Goal: Task Accomplishment & Management: Manage account settings

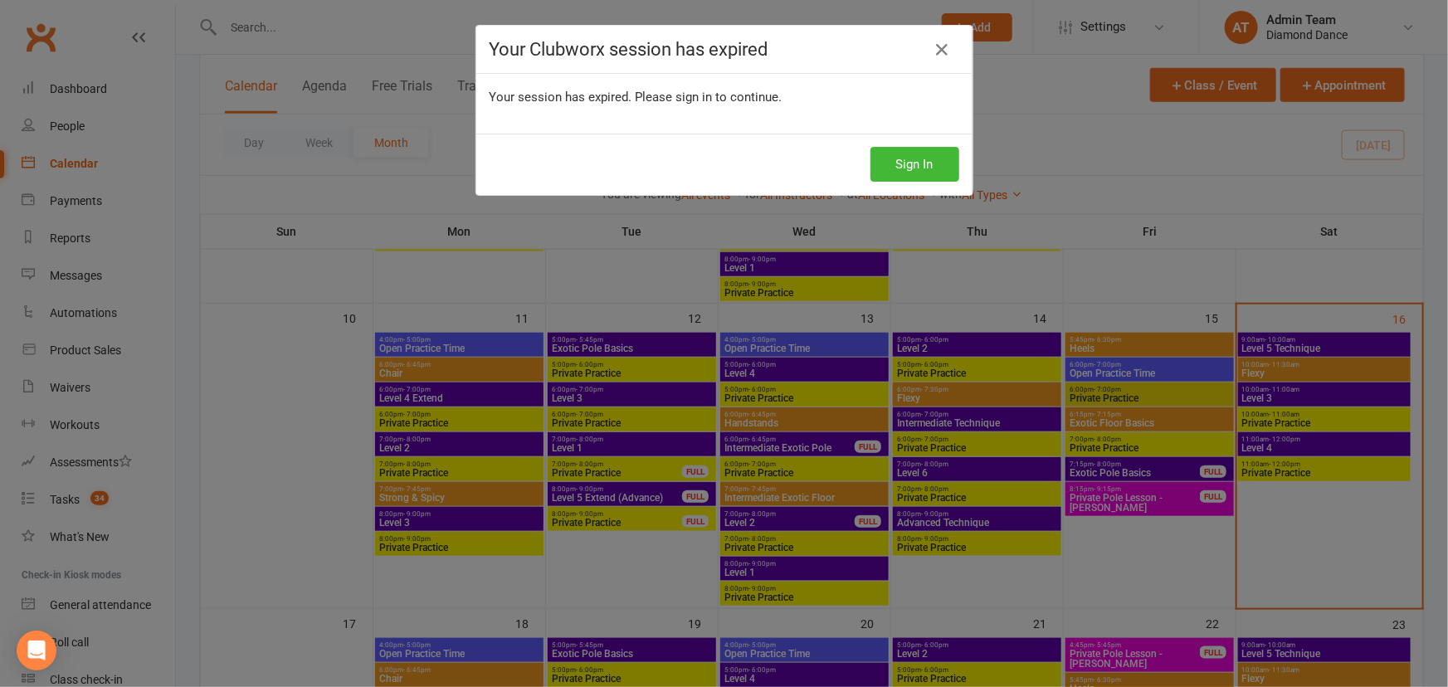
click at [1304, 442] on div "Your Clubworx session has expired Your session has expired. Please sign in to c…" at bounding box center [724, 343] width 1448 height 687
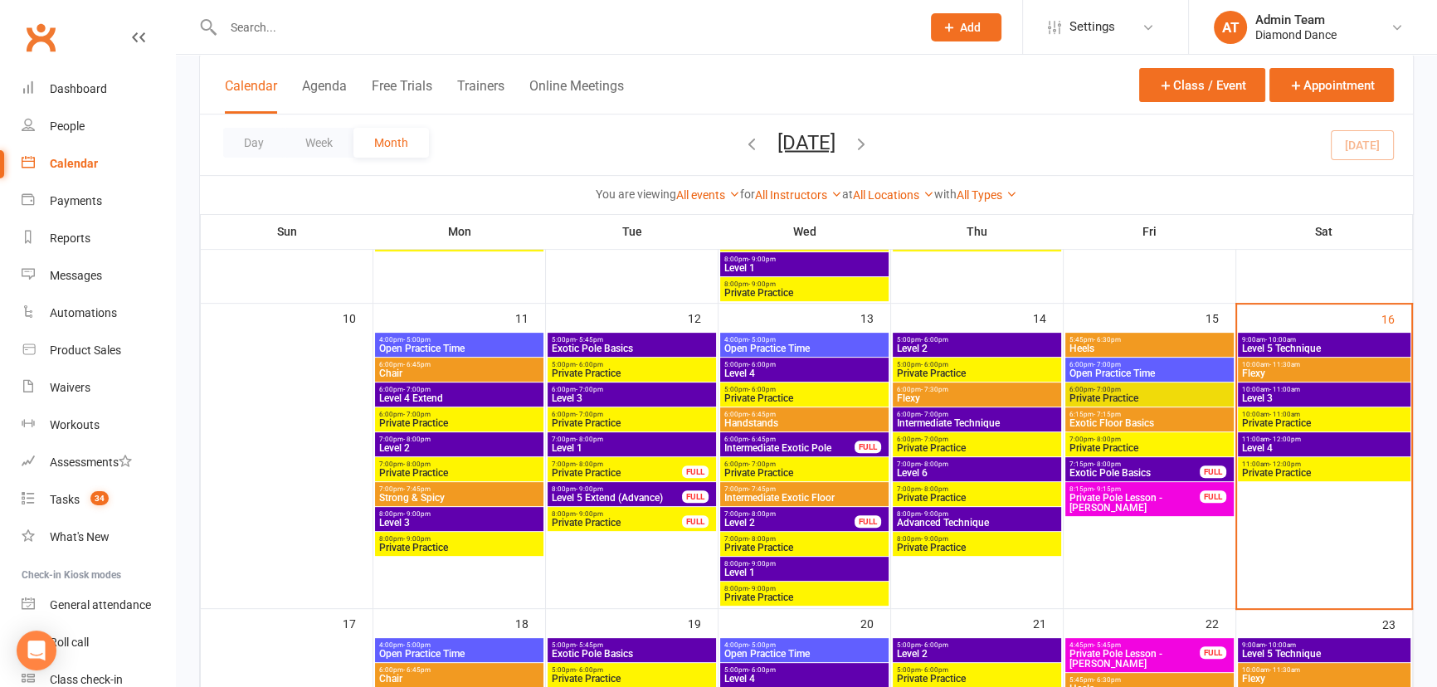
click at [1273, 444] on span "Level 4" at bounding box center [1324, 448] width 166 height 10
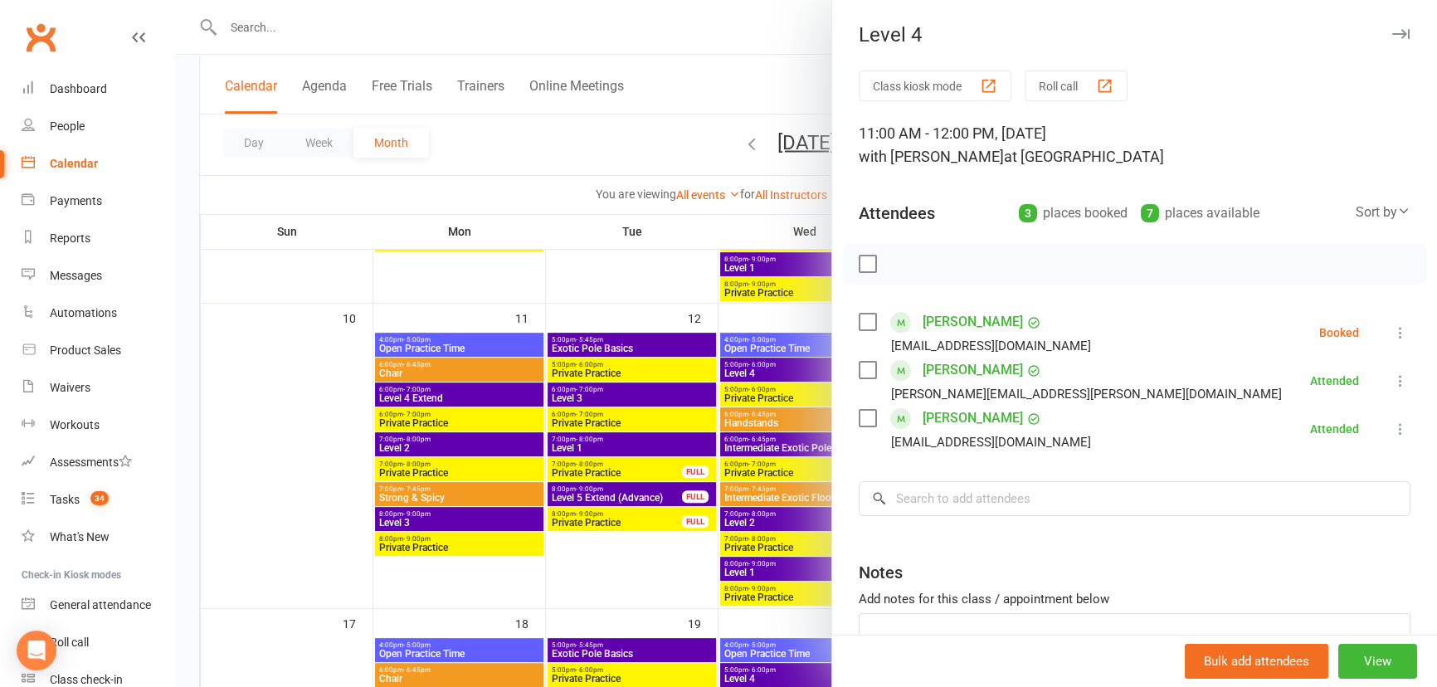
click at [860, 314] on label at bounding box center [867, 322] width 17 height 17
click at [925, 272] on button "button" at bounding box center [939, 264] width 28 height 28
click at [904, 265] on icon "button" at bounding box center [905, 265] width 2 height 2
click at [869, 319] on label at bounding box center [867, 322] width 17 height 17
click at [625, 220] on div at bounding box center [806, 343] width 1261 height 687
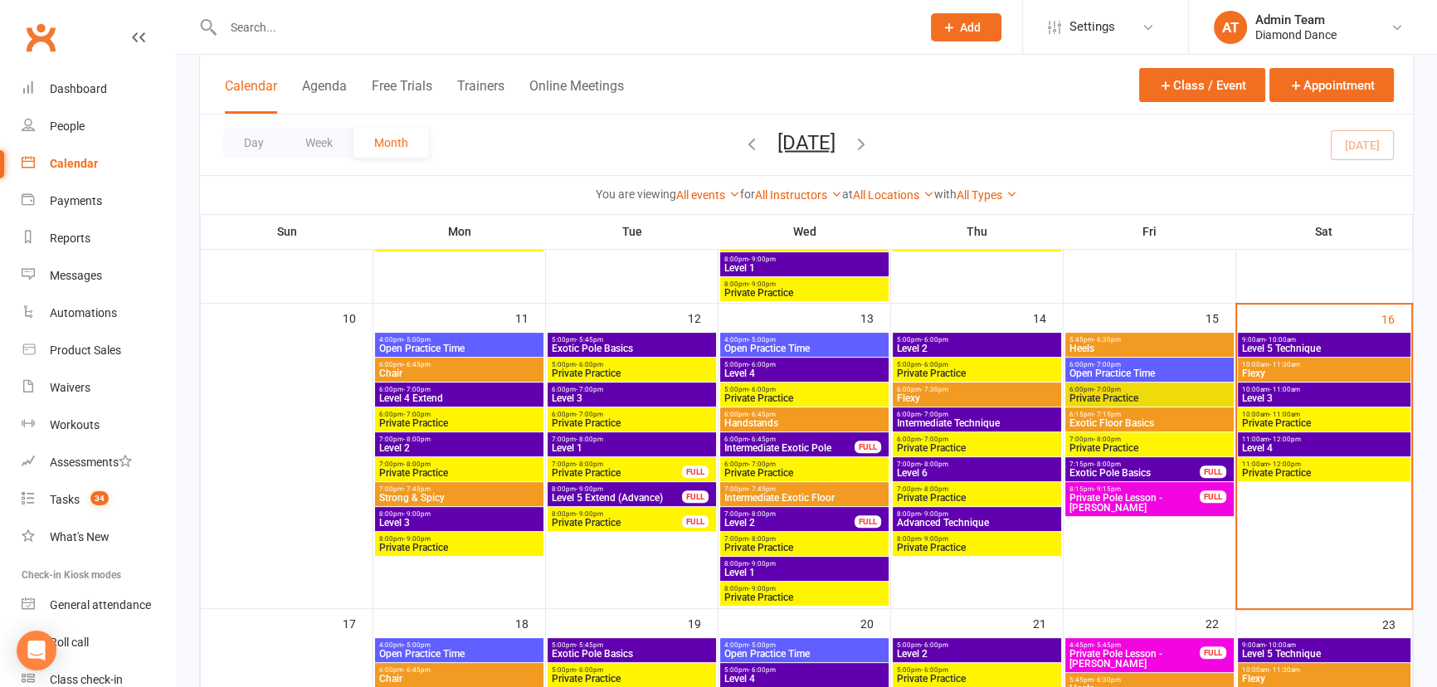
drag, startPoint x: 1303, startPoint y: 383, endPoint x: 1297, endPoint y: 389, distance: 8.8
click at [1298, 388] on div "10:00am - 11:00am Level 3" at bounding box center [1324, 395] width 173 height 24
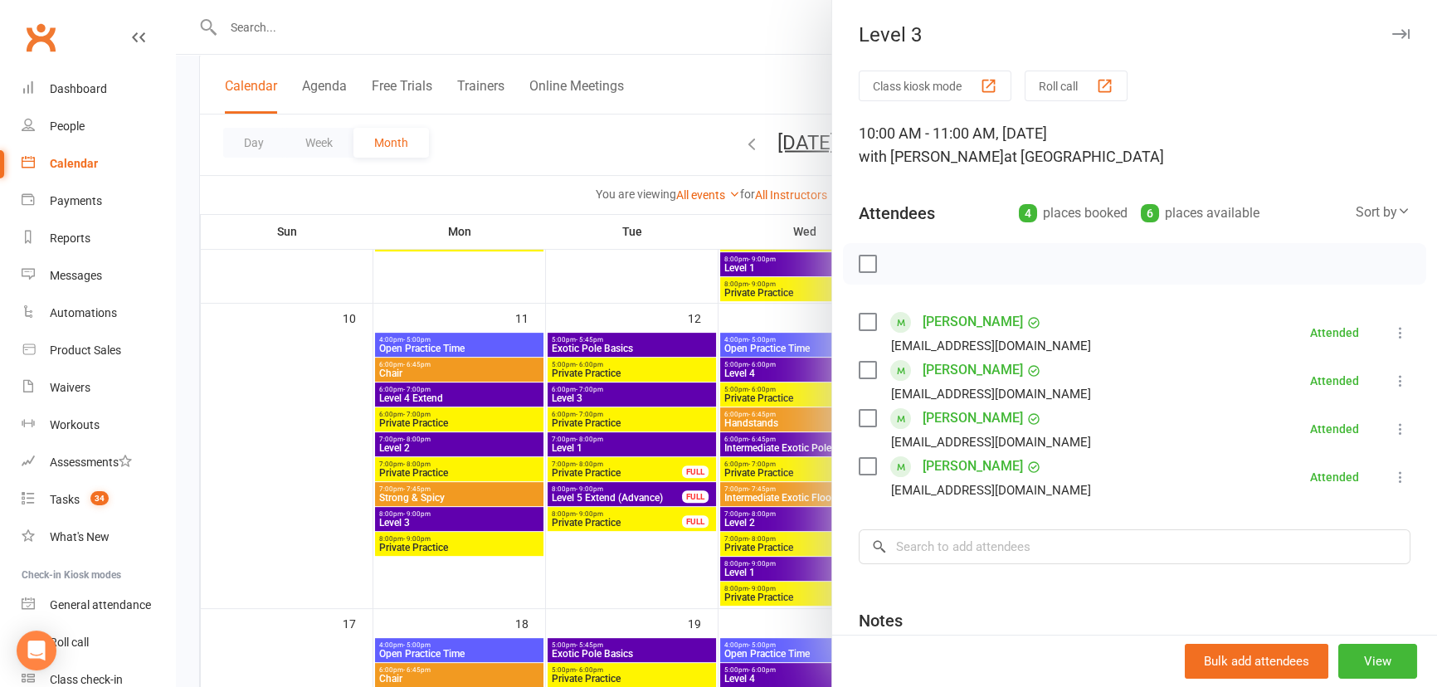
click at [707, 276] on div at bounding box center [806, 343] width 1261 height 687
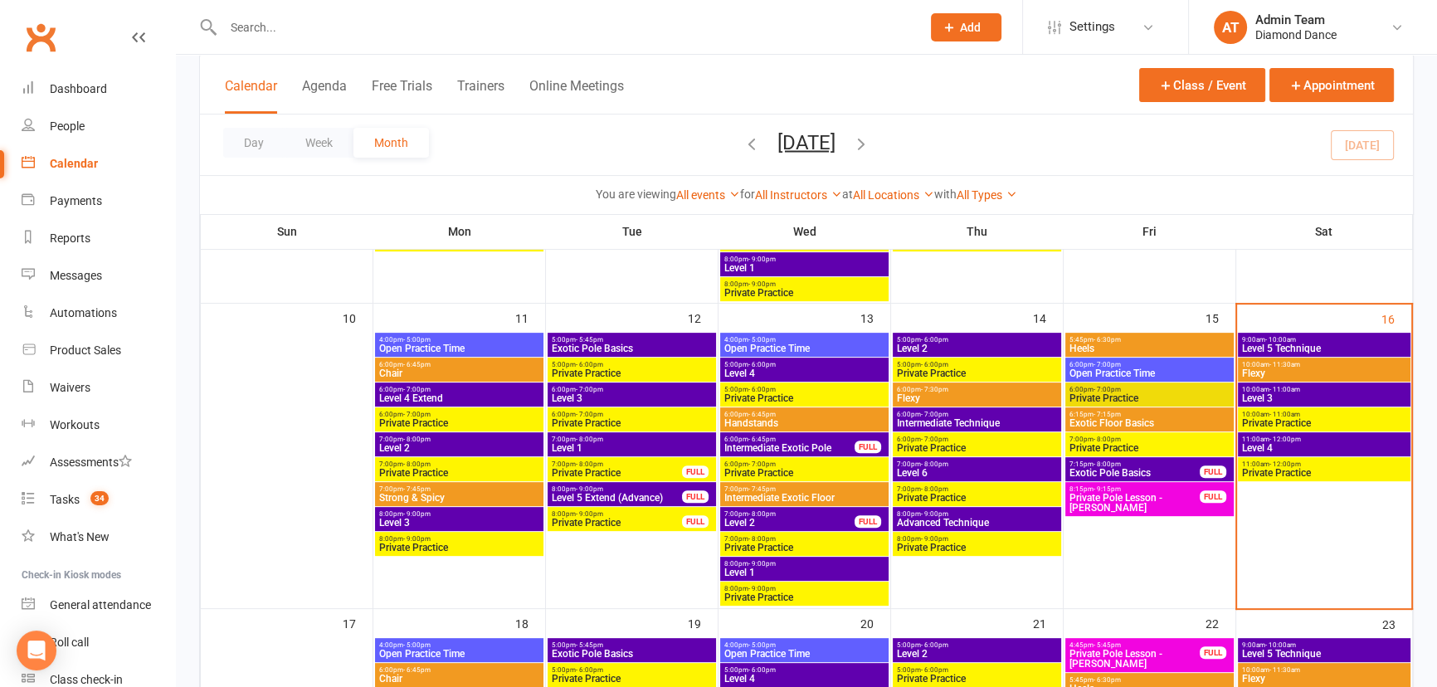
click at [1265, 344] on span "Level 5 Technique" at bounding box center [1324, 349] width 166 height 10
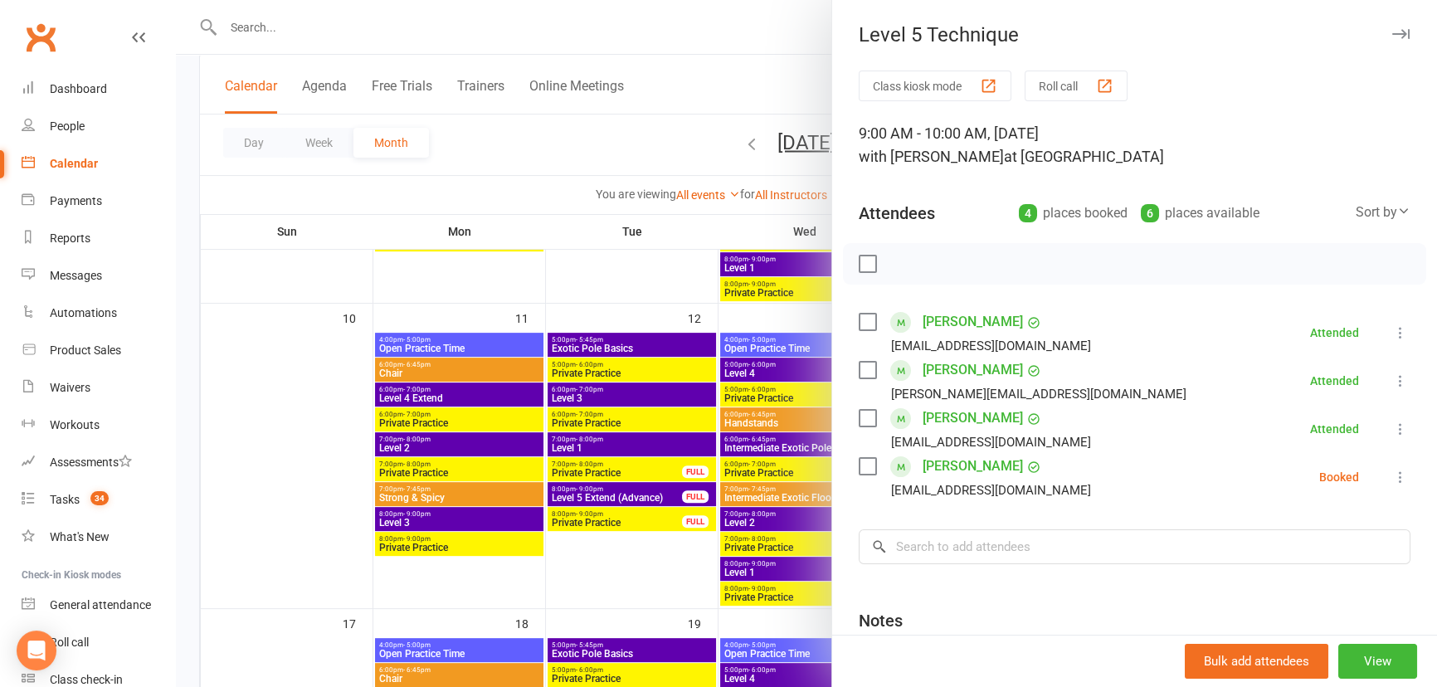
click at [861, 465] on label at bounding box center [867, 466] width 17 height 17
click at [900, 257] on icon "button" at bounding box center [904, 264] width 18 height 18
click at [861, 465] on label at bounding box center [867, 466] width 17 height 17
click at [682, 315] on div at bounding box center [806, 343] width 1261 height 687
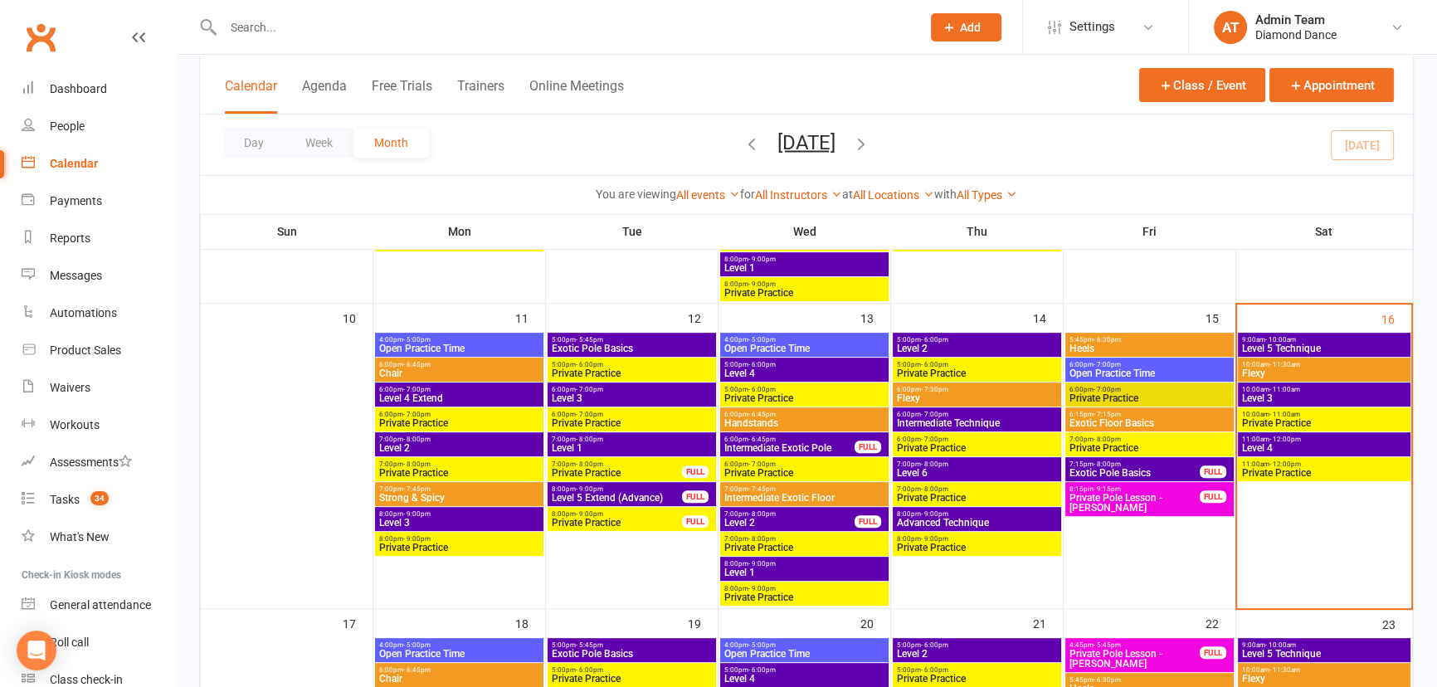
click at [1351, 446] on span "Level 4" at bounding box center [1324, 448] width 166 height 10
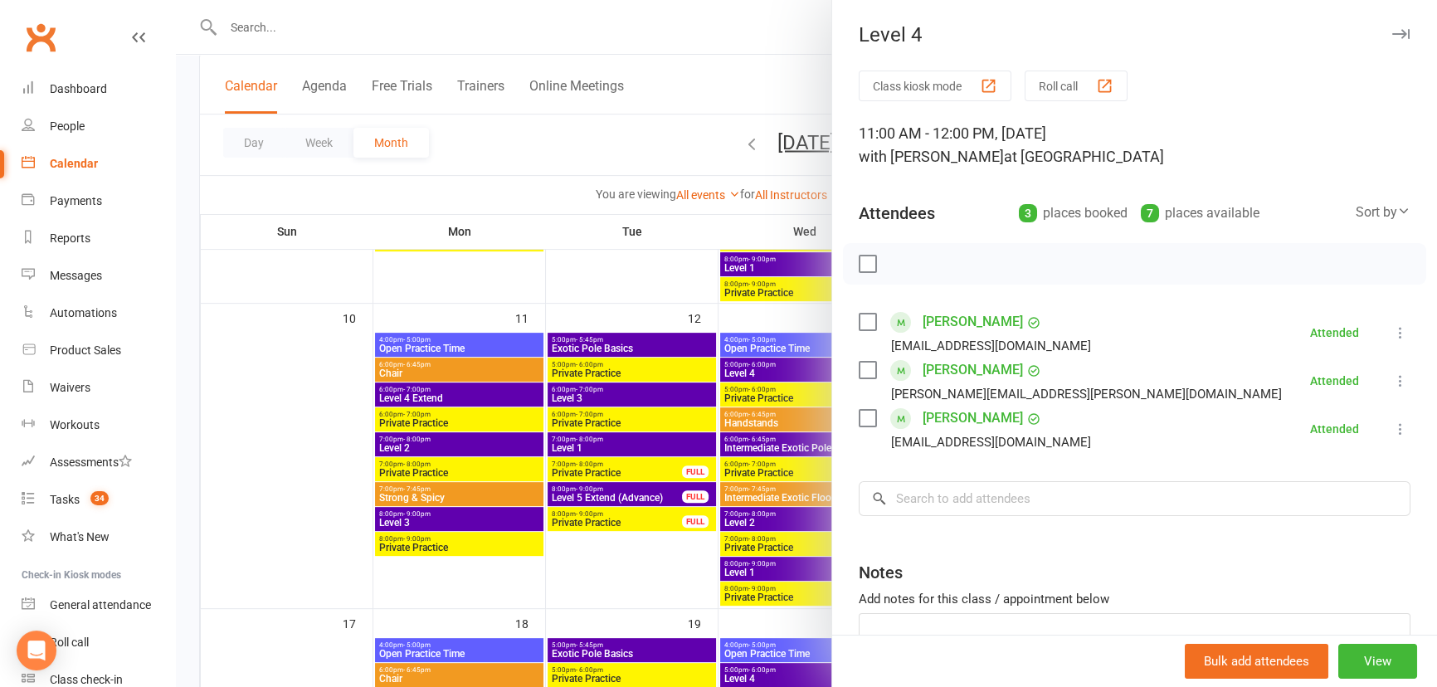
click at [496, 165] on div at bounding box center [806, 343] width 1261 height 687
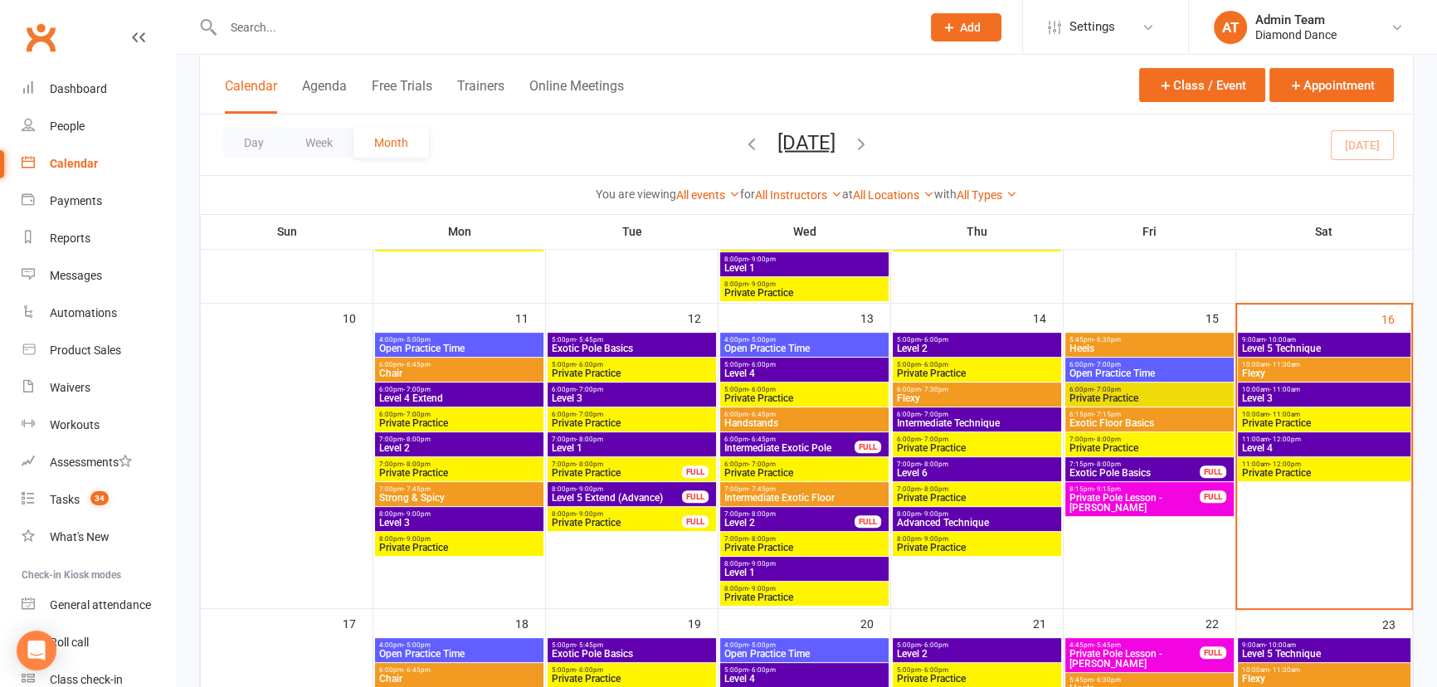
click at [1256, 468] on span "Private Practice" at bounding box center [1324, 473] width 166 height 10
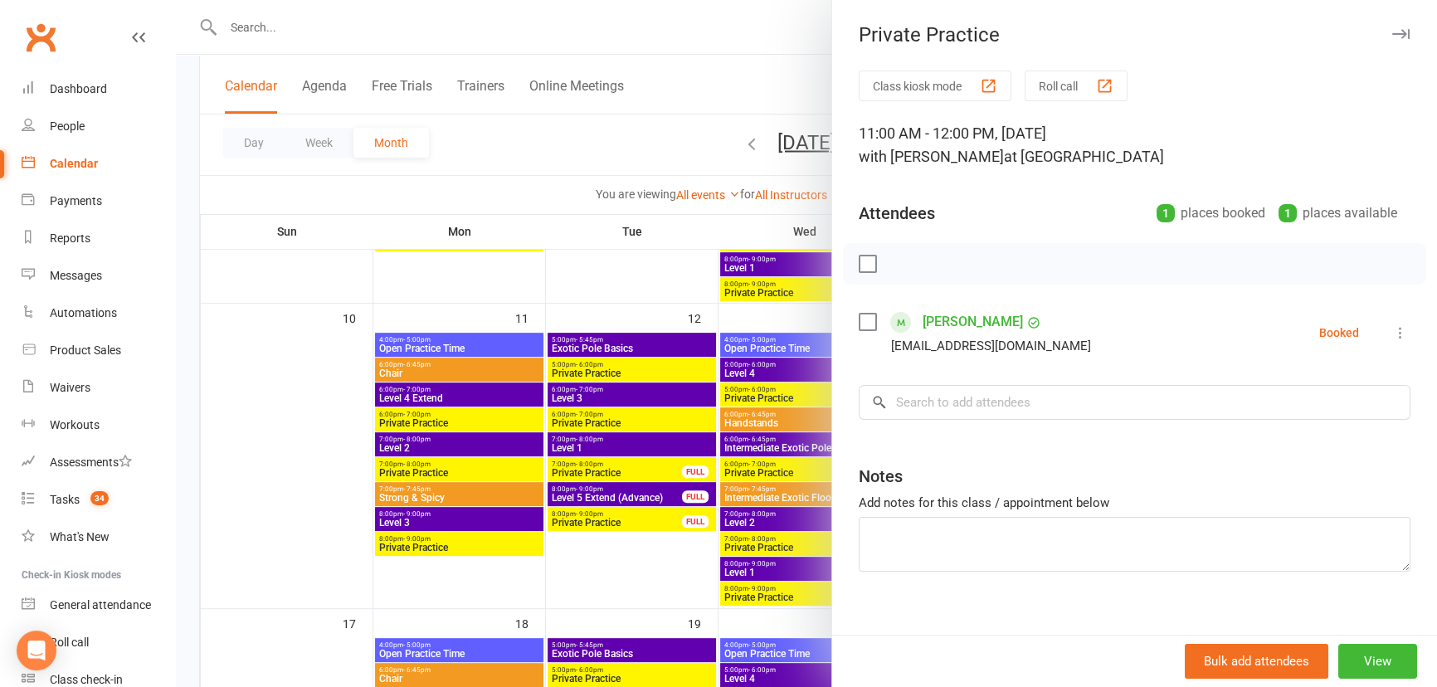
click at [627, 221] on div at bounding box center [806, 343] width 1261 height 687
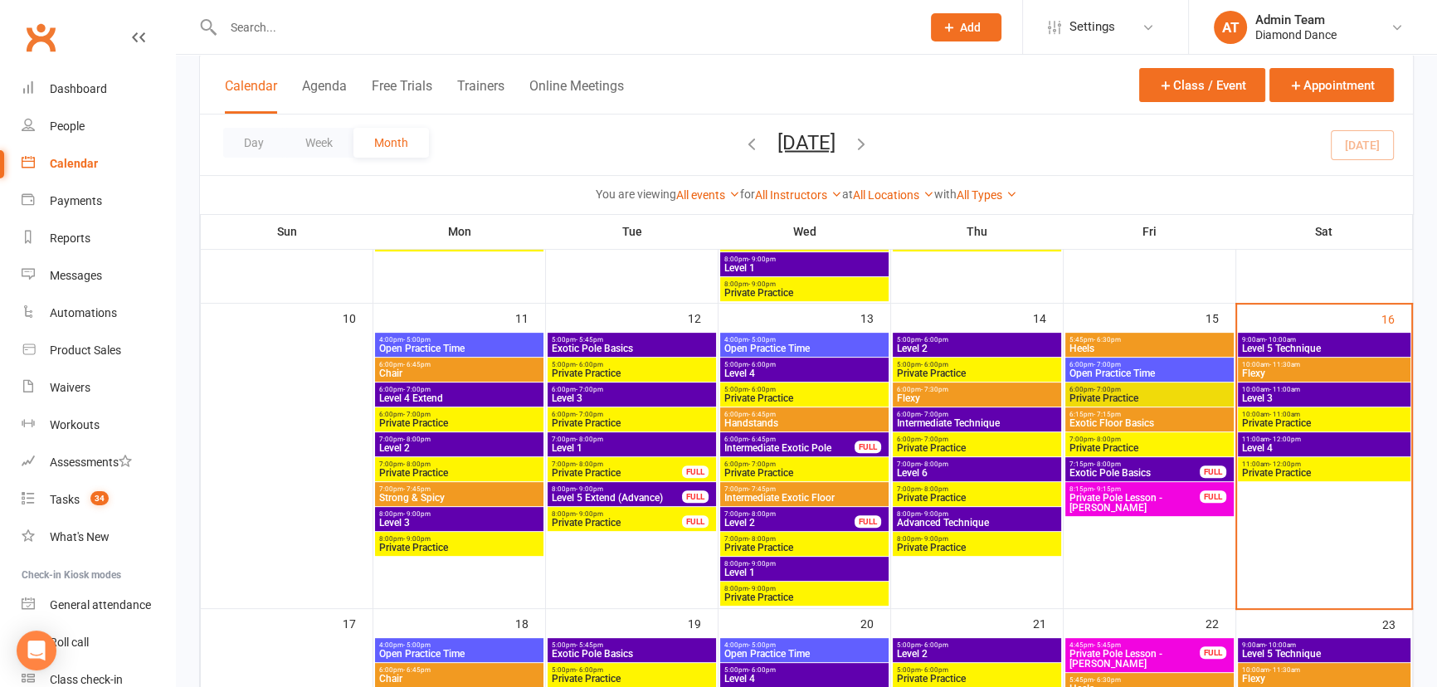
click at [1321, 473] on span "Private Practice" at bounding box center [1324, 473] width 166 height 10
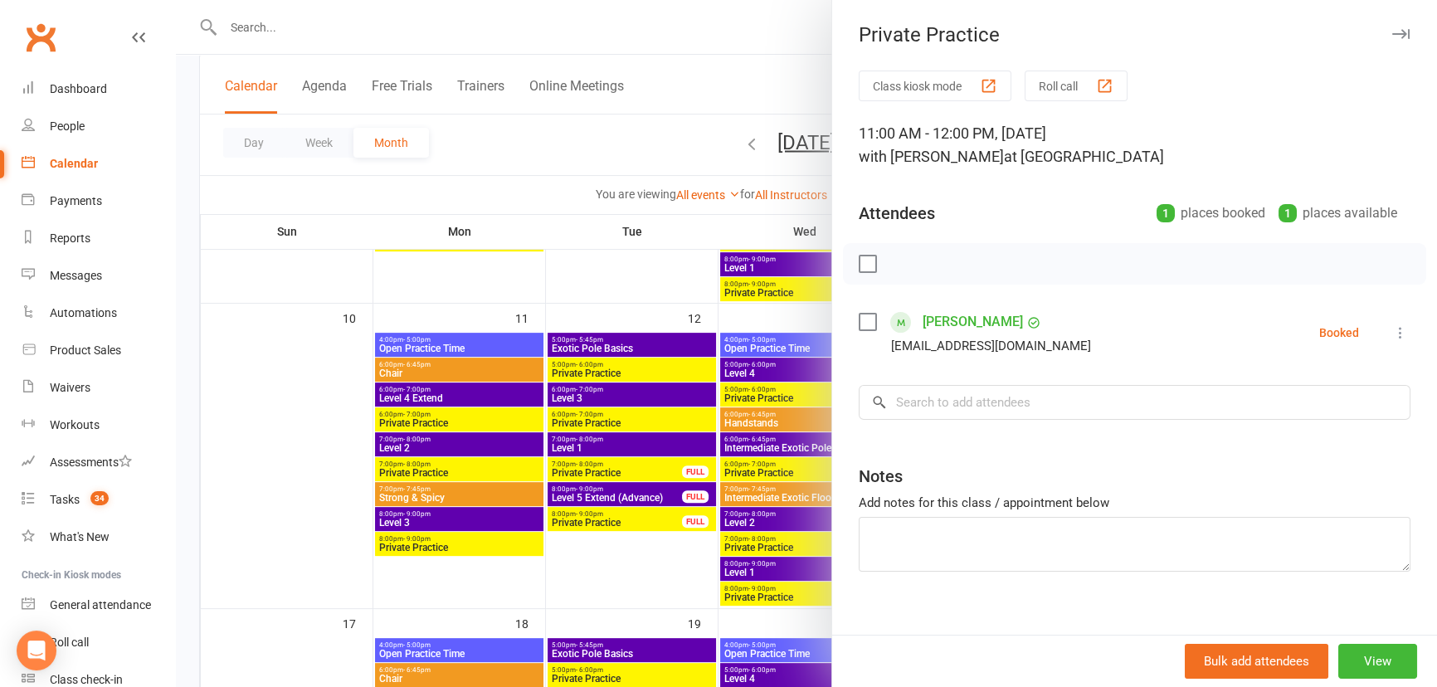
click at [859, 314] on label at bounding box center [867, 322] width 17 height 17
click at [895, 265] on icon "button" at bounding box center [904, 264] width 18 height 18
click at [866, 318] on label at bounding box center [867, 322] width 17 height 17
click at [721, 278] on div at bounding box center [806, 343] width 1261 height 687
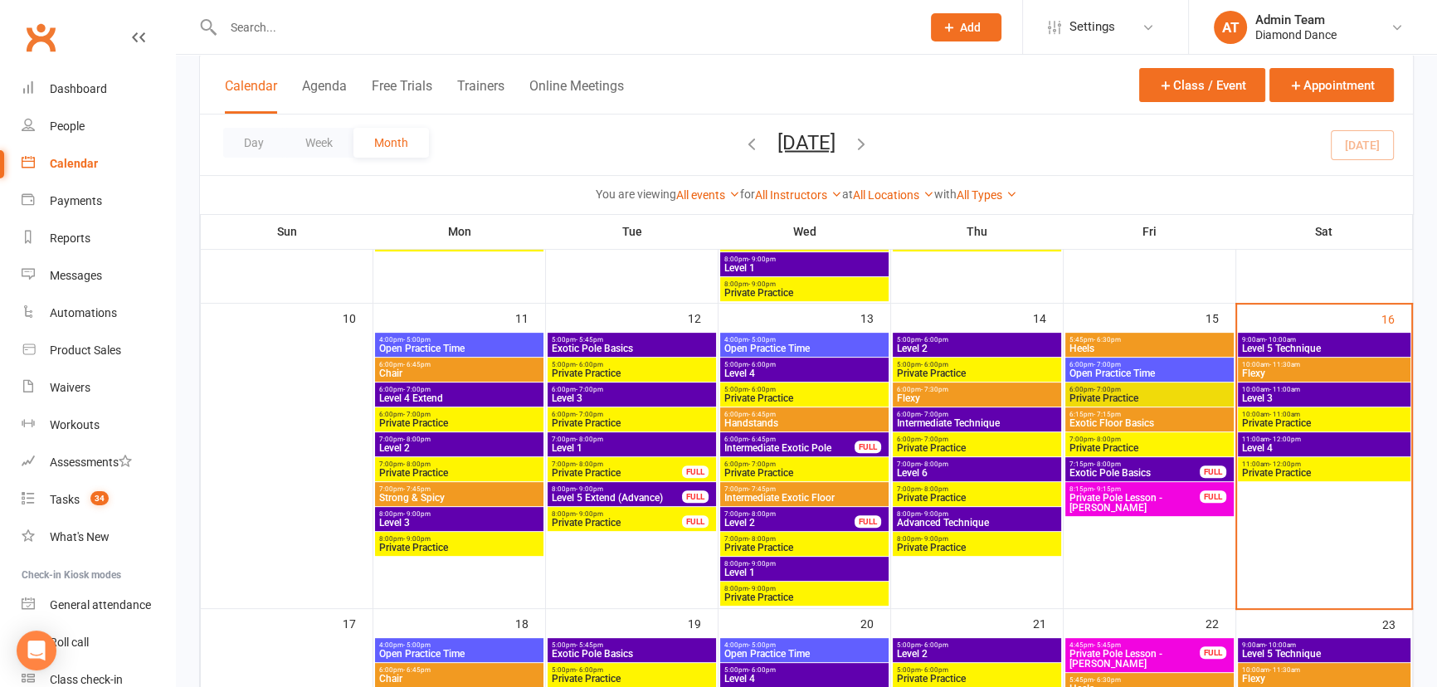
click at [1306, 419] on span "Private Practice" at bounding box center [1324, 423] width 166 height 10
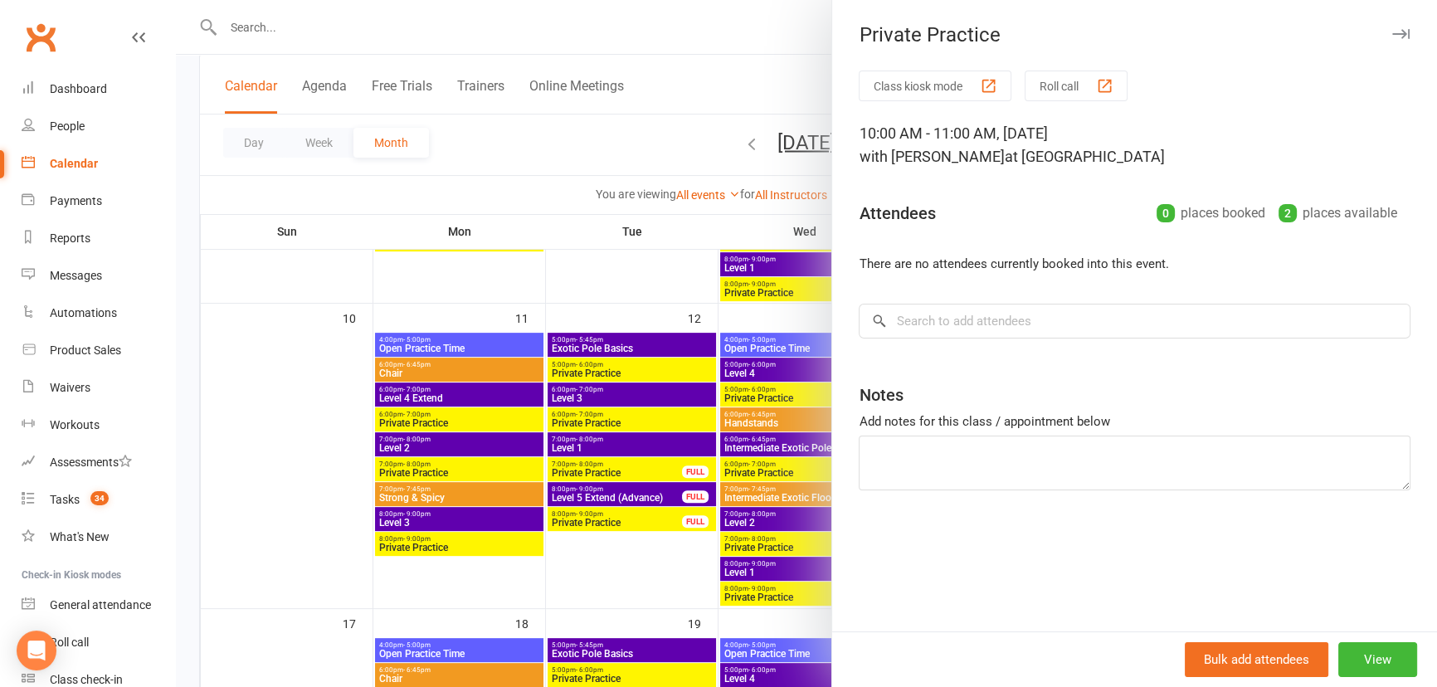
click at [739, 255] on div at bounding box center [806, 343] width 1261 height 687
